Goal: Task Accomplishment & Management: Manage account settings

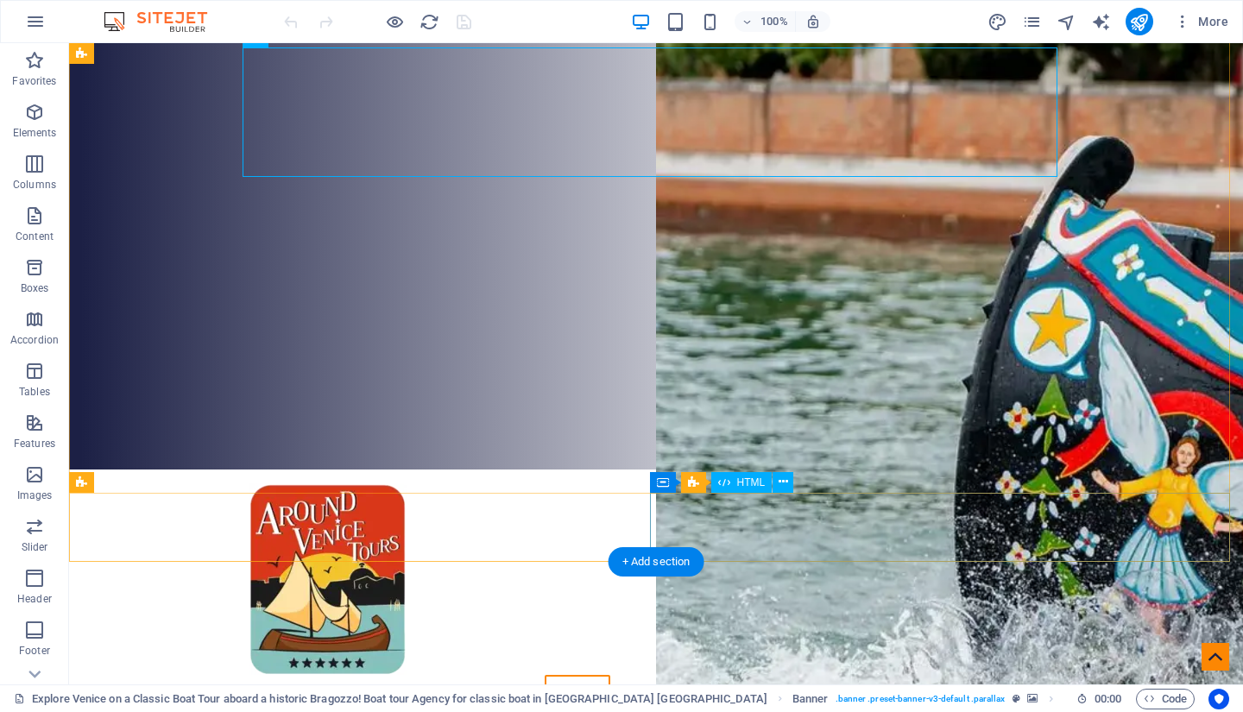
scroll to position [216, 0]
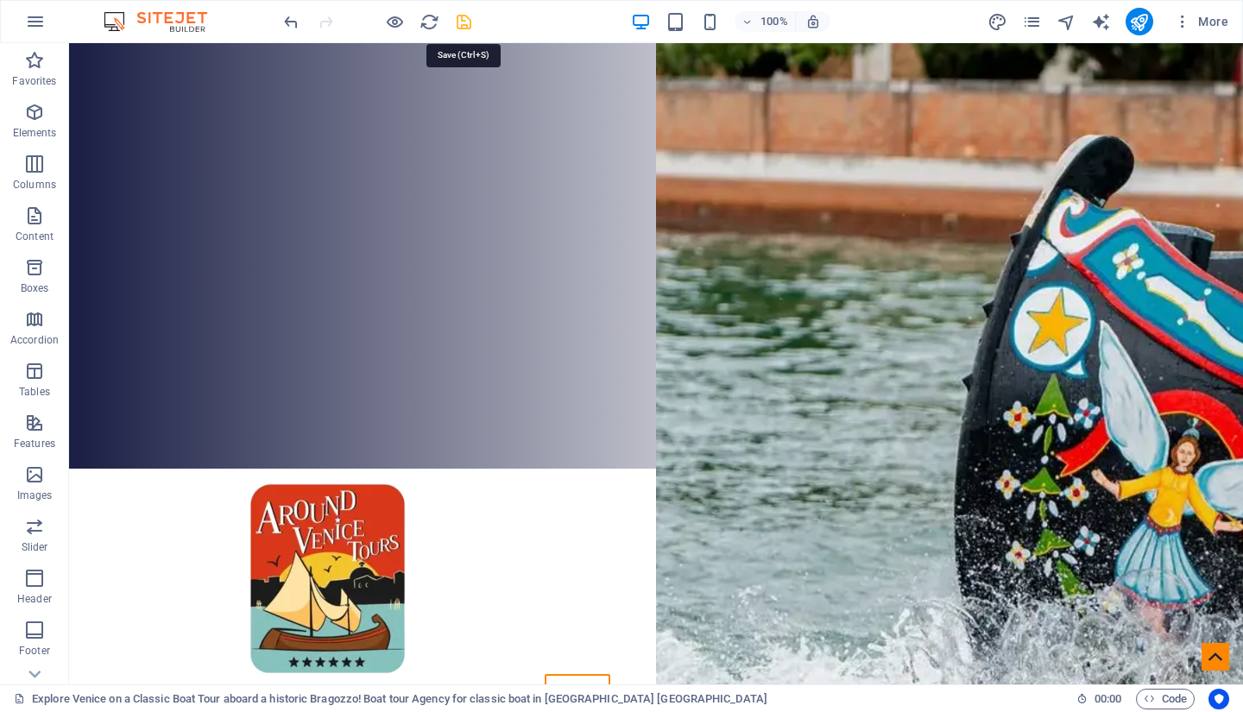
click at [464, 16] on icon "save" at bounding box center [464, 22] width 20 height 20
checkbox input "false"
click at [39, 22] on icon "button" at bounding box center [35, 21] width 21 height 21
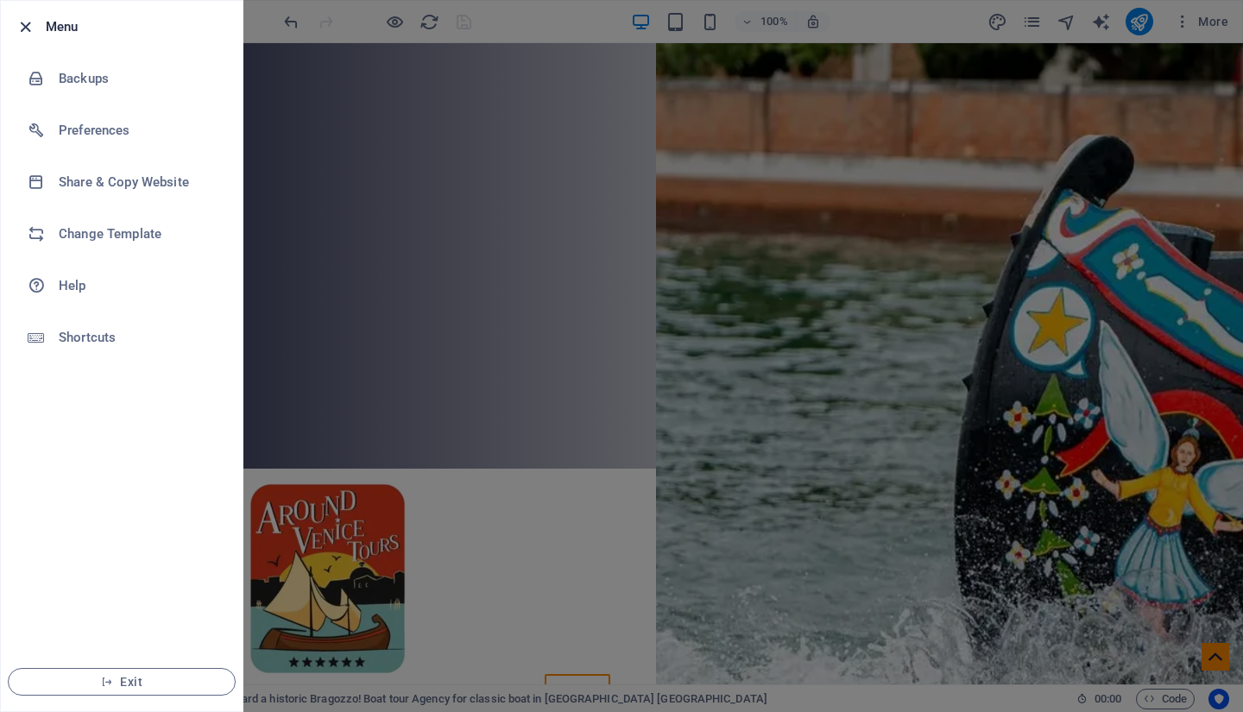
click at [25, 24] on icon "button" at bounding box center [26, 27] width 20 height 20
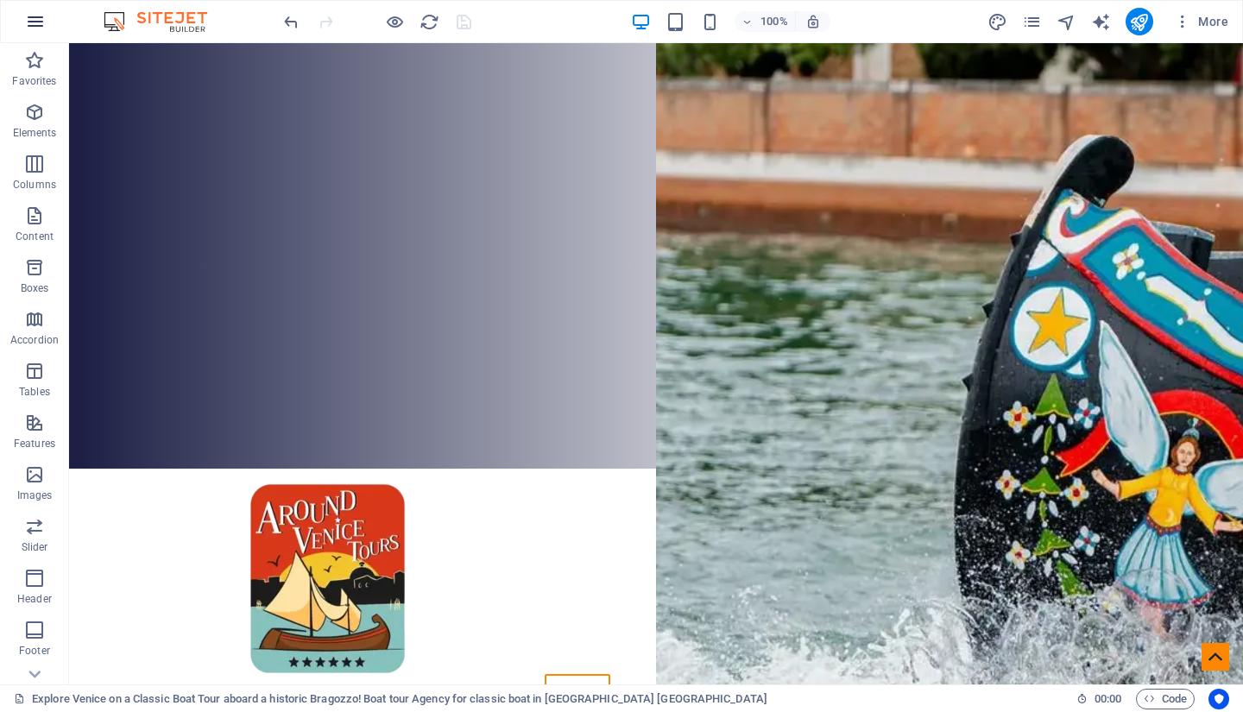
click at [31, 24] on icon "button" at bounding box center [35, 21] width 21 height 21
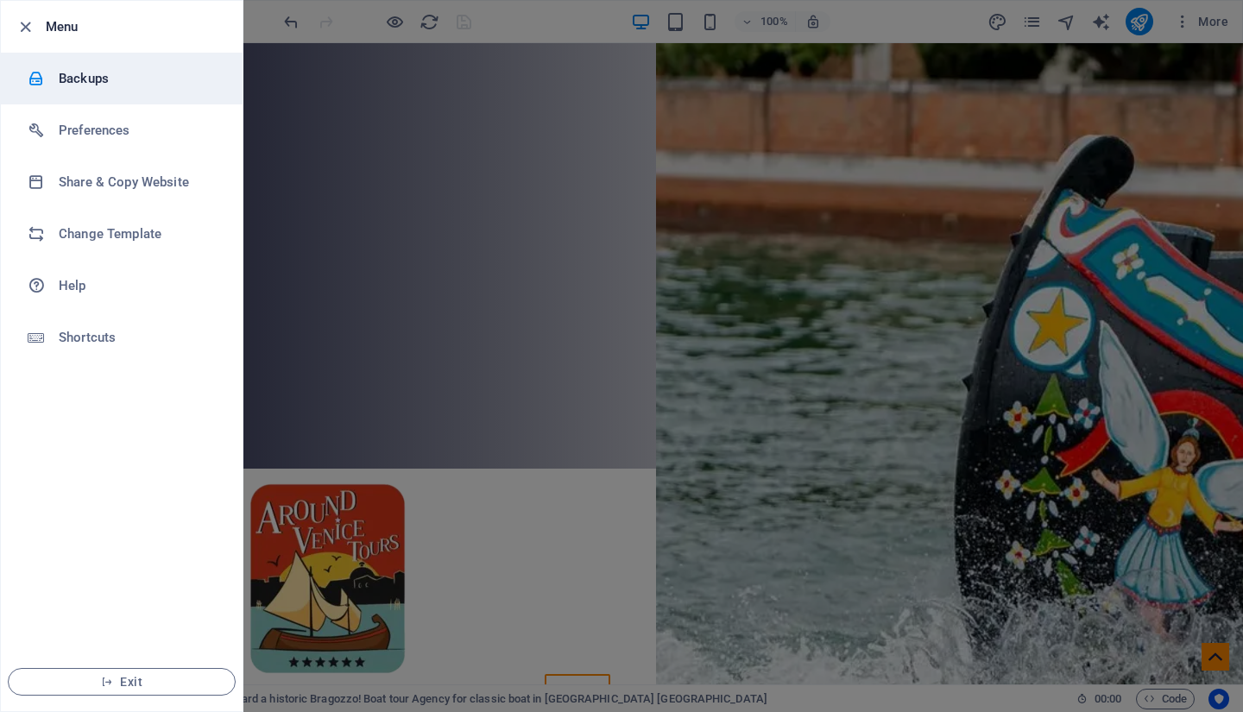
click at [82, 74] on h6 "Backups" at bounding box center [139, 78] width 160 height 21
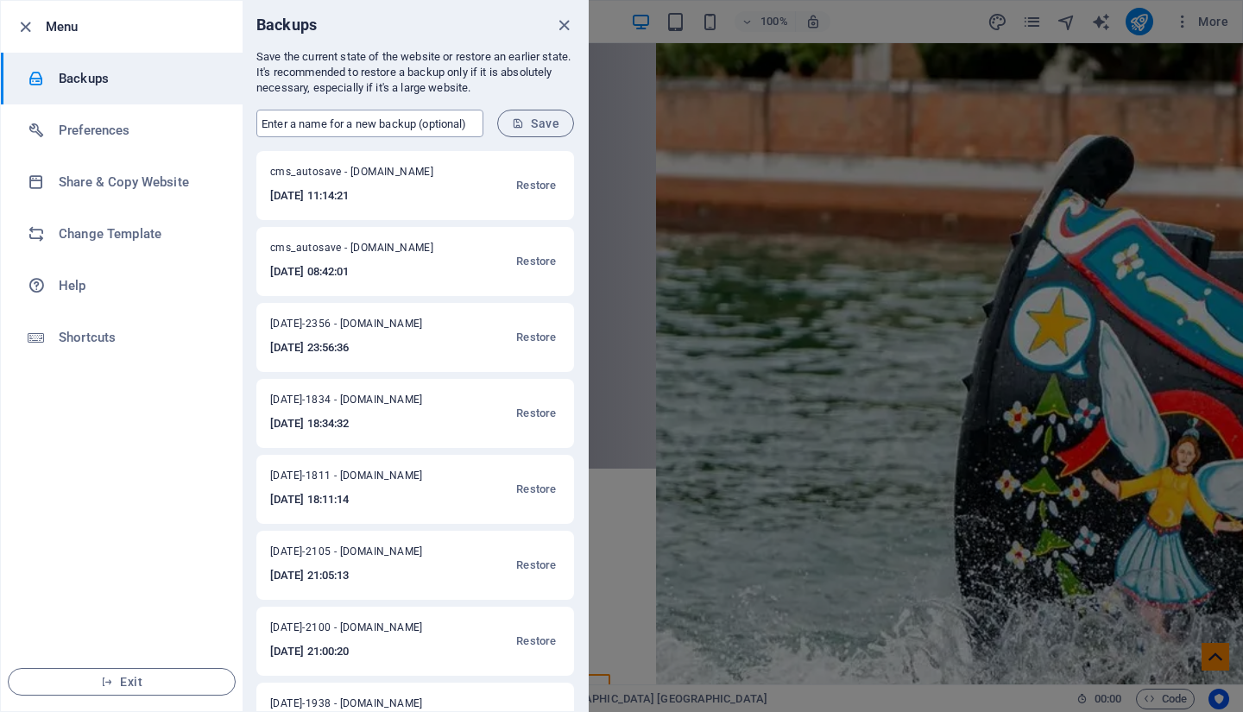
click at [365, 123] on input "text" at bounding box center [369, 124] width 227 height 28
click at [537, 123] on span "Save" at bounding box center [535, 124] width 47 height 14
click at [428, 116] on input "[DATE] 11:15" at bounding box center [369, 124] width 227 height 28
type input "2"
type input "[DATE]-1116"
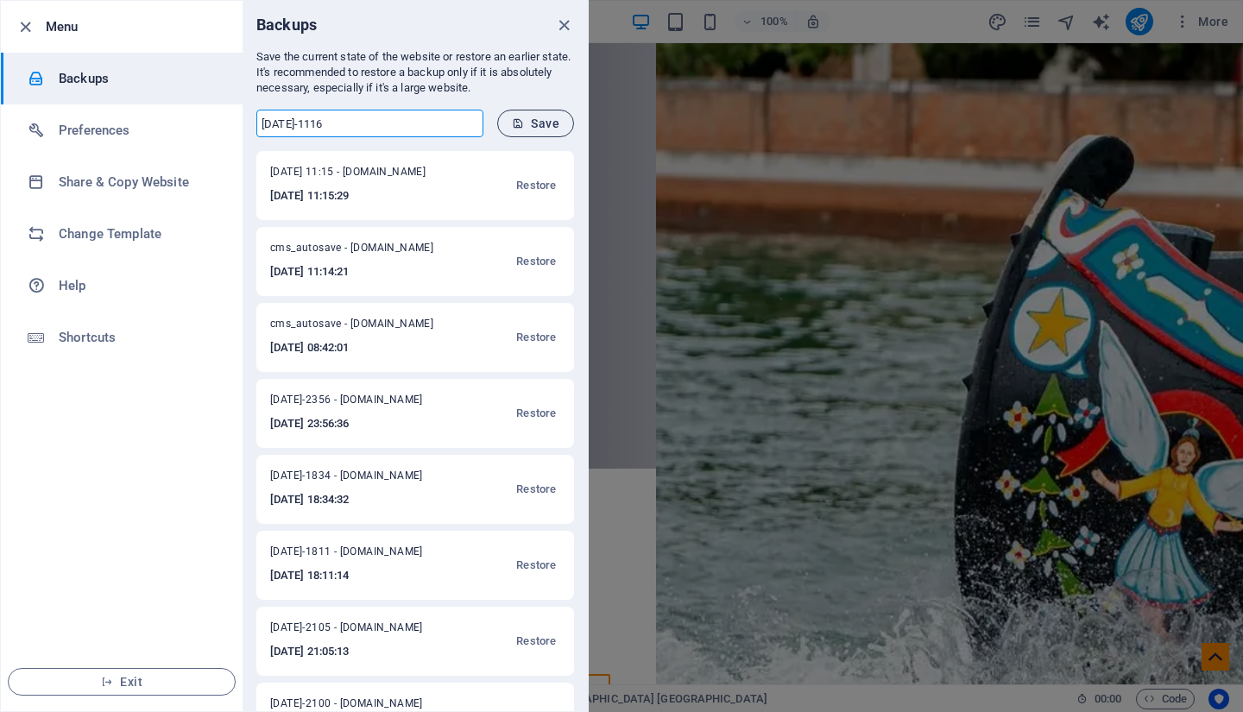
click at [537, 121] on span "Save" at bounding box center [535, 124] width 47 height 14
click at [564, 25] on icon "close" at bounding box center [564, 26] width 20 height 20
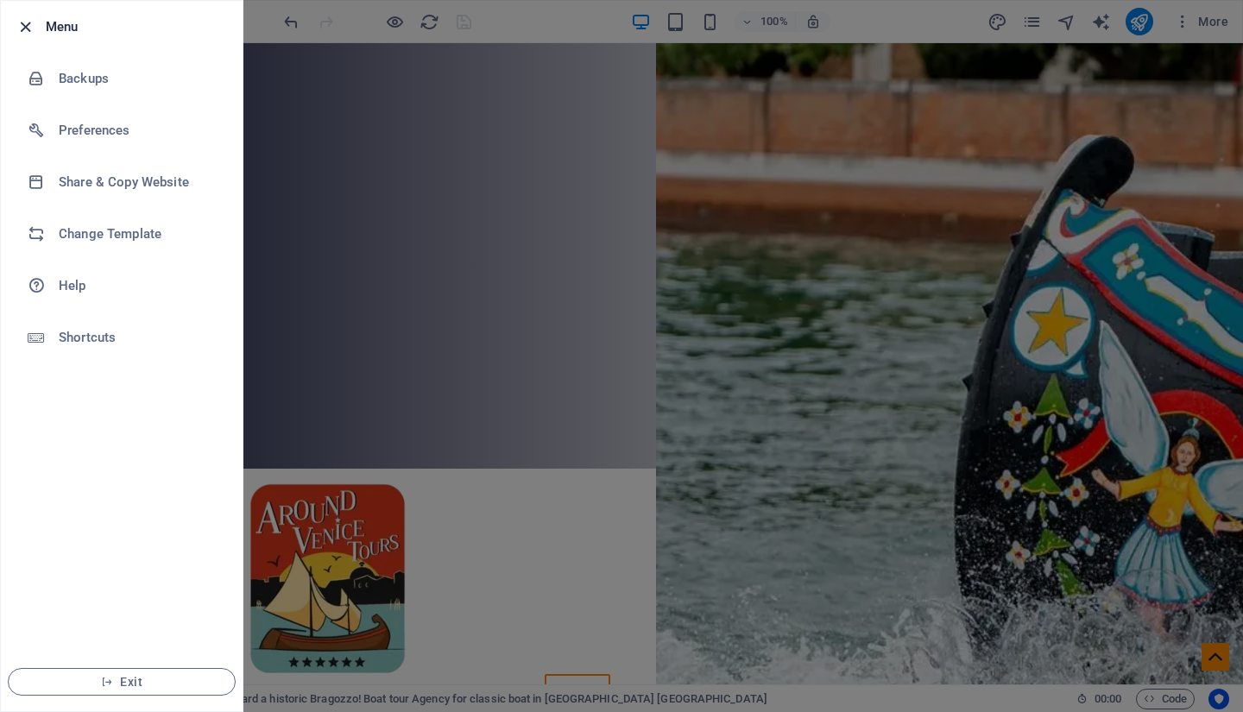
click at [24, 28] on icon "button" at bounding box center [26, 27] width 20 height 20
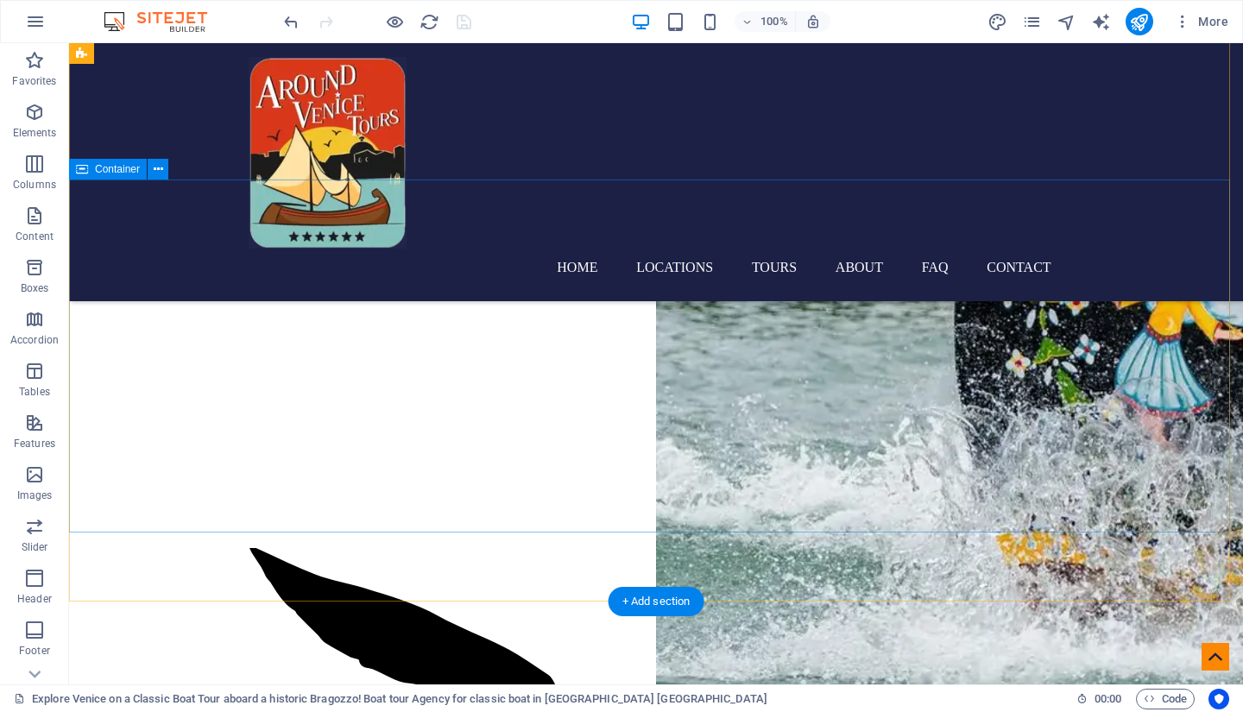
scroll to position [0, 0]
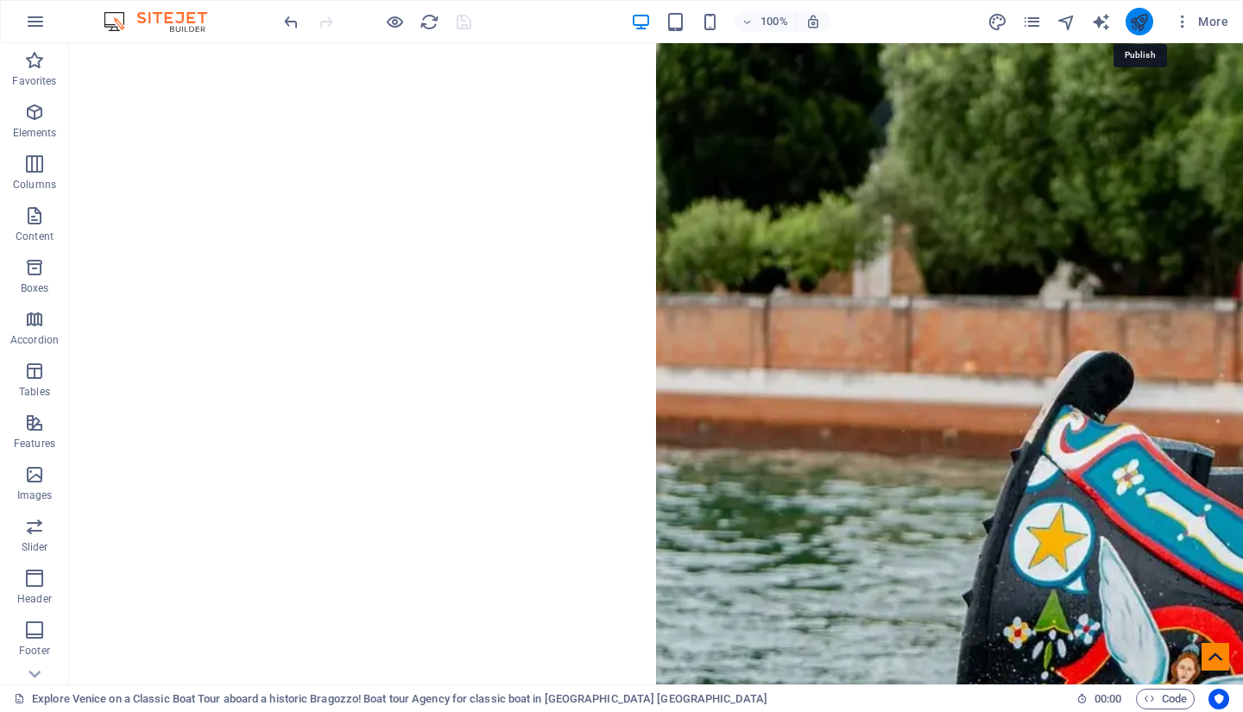
click at [1142, 19] on icon "publish" at bounding box center [1140, 22] width 20 height 20
